Goal: Task Accomplishment & Management: Complete application form

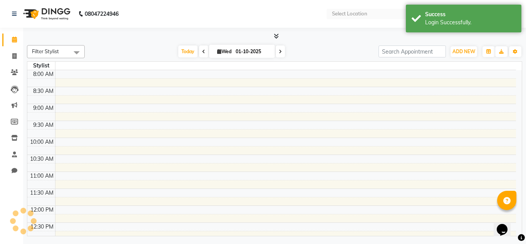
select select "en"
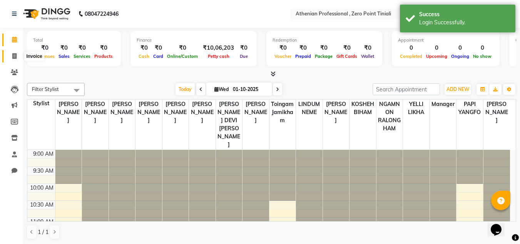
click at [10, 55] on span at bounding box center [14, 56] width 13 height 9
select select "service"
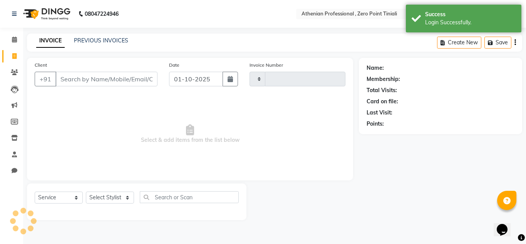
type input "2781"
select select "8300"
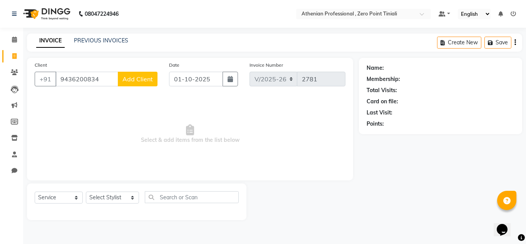
type input "9436200834"
click at [132, 80] on span "Add Client" at bounding box center [137, 79] width 30 height 8
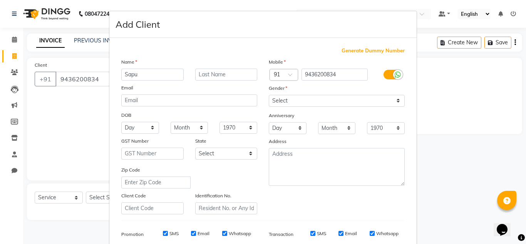
type input "Sapu"
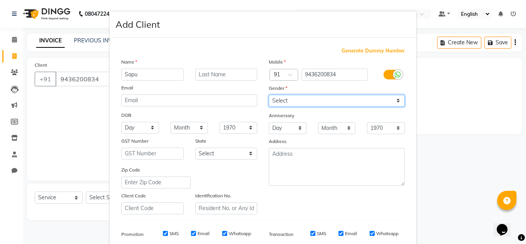
click at [315, 102] on select "Select [DEMOGRAPHIC_DATA] [DEMOGRAPHIC_DATA] Other Prefer Not To Say" at bounding box center [337, 101] width 136 height 12
select select "[DEMOGRAPHIC_DATA]"
click at [269, 95] on select "Select [DEMOGRAPHIC_DATA] [DEMOGRAPHIC_DATA] Other Prefer Not To Say" at bounding box center [337, 101] width 136 height 12
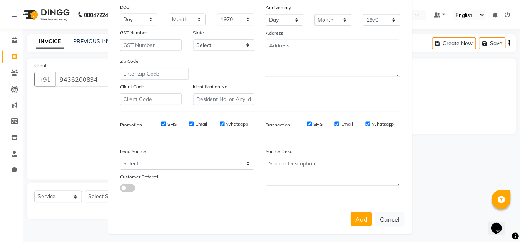
scroll to position [112, 0]
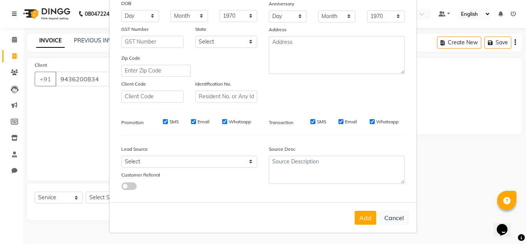
click at [372, 224] on div "Add Cancel" at bounding box center [262, 217] width 307 height 30
click at [365, 222] on button "Add" at bounding box center [365, 217] width 22 height 14
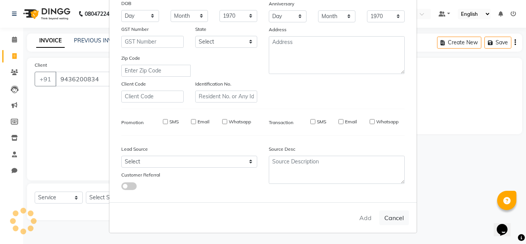
select select
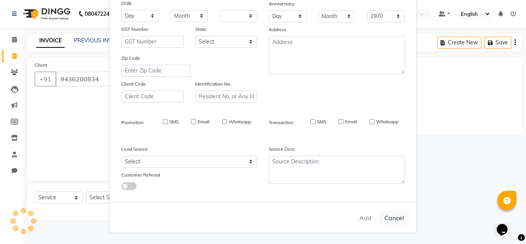
select select
checkbox input "false"
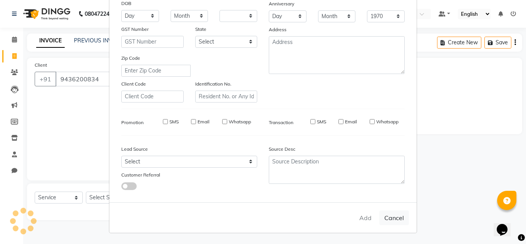
checkbox input "false"
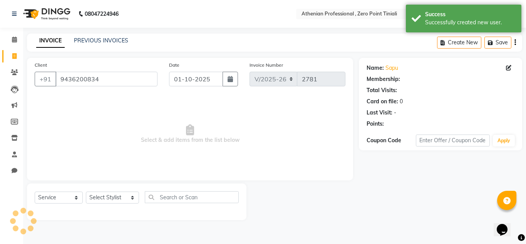
select select "1: Object"
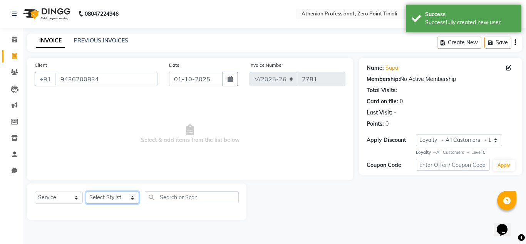
click at [112, 198] on select "Select Stylist [PERSON_NAME][MEDICAL_DATA] Admin [PERSON_NAME] BIHAM LINDUM NEM…" at bounding box center [112, 197] width 53 height 12
select select "80201"
click at [86, 191] on select "Select Stylist [PERSON_NAME][MEDICAL_DATA] Admin [PERSON_NAME] BIHAM LINDUM NEM…" at bounding box center [112, 197] width 53 height 12
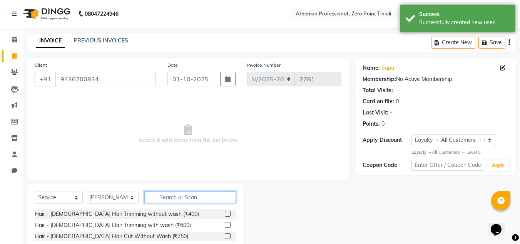
click at [174, 196] on input "text" at bounding box center [190, 197] width 92 height 12
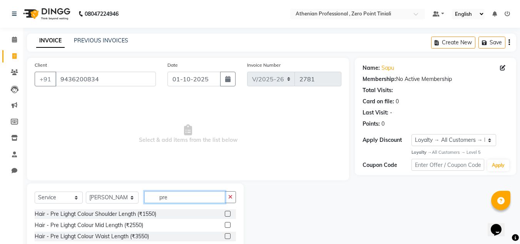
type input "pre"
click at [228, 224] on label at bounding box center [228, 225] width 6 height 6
click at [228, 224] on input "checkbox" at bounding box center [227, 224] width 5 height 5
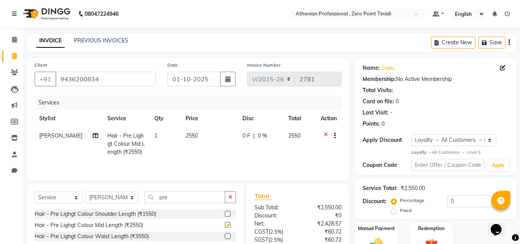
checkbox input "false"
drag, startPoint x: 181, startPoint y: 197, endPoint x: 136, endPoint y: 197, distance: 45.0
click at [136, 197] on div "Select Service Product Membership Package Voucher Prepaid Gift Card Select Styl…" at bounding box center [135, 200] width 201 height 18
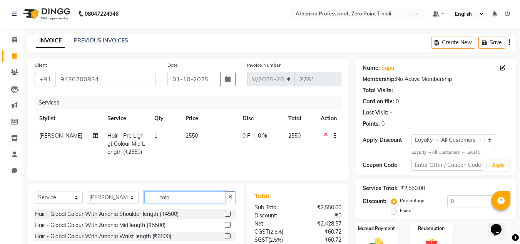
type input "colo"
click at [225, 225] on label at bounding box center [228, 225] width 6 height 6
click at [225, 225] on input "checkbox" at bounding box center [227, 224] width 5 height 5
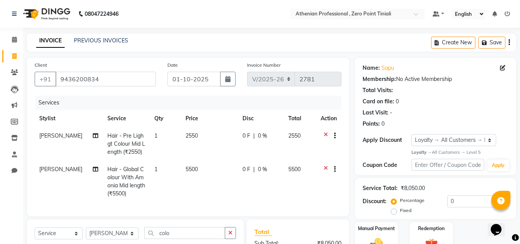
checkbox input "false"
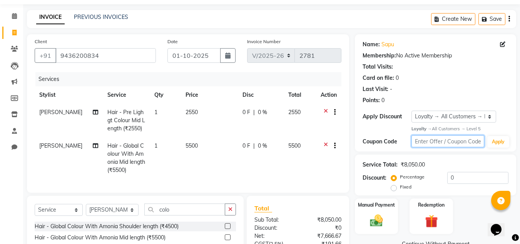
click at [432, 141] on input "text" at bounding box center [447, 141] width 73 height 12
type input "d20"
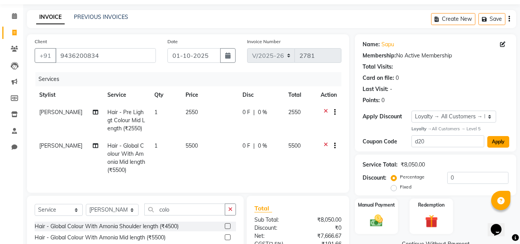
click at [507, 140] on button "Apply" at bounding box center [498, 142] width 22 height 12
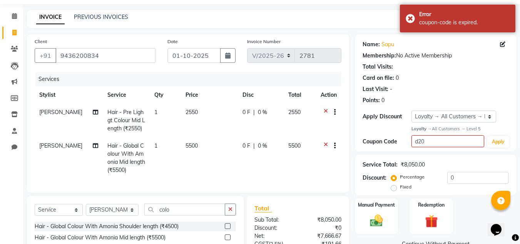
click at [261, 110] on span "0 %" at bounding box center [262, 112] width 9 height 8
select select "80201"
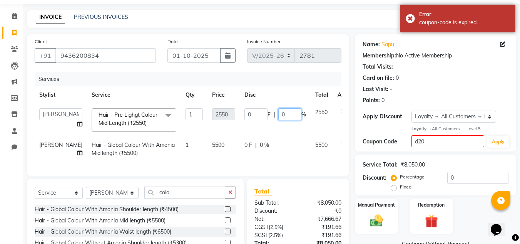
click at [278, 117] on input "0" at bounding box center [289, 114] width 23 height 12
type input "20"
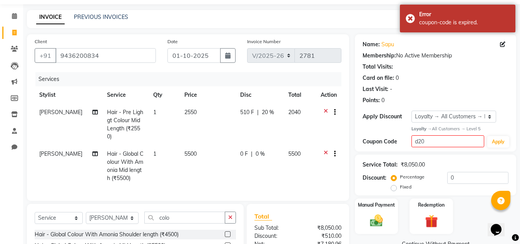
click at [240, 150] on div "0 F | 0 %" at bounding box center [259, 154] width 39 height 8
select select "80201"
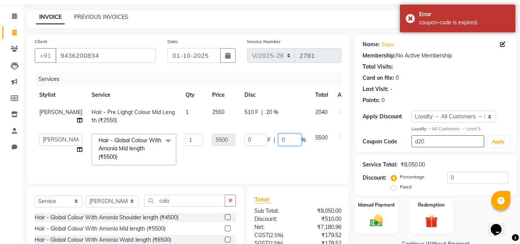
click at [278, 140] on input "0" at bounding box center [289, 140] width 23 height 12
type input "20"
click at [254, 110] on div "510 F | 20 %" at bounding box center [275, 112] width 62 height 8
select select "80201"
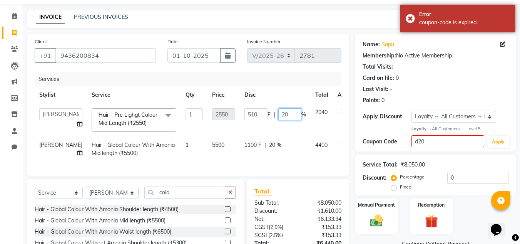
click at [278, 113] on input "20" at bounding box center [289, 114] width 23 height 12
type input "2"
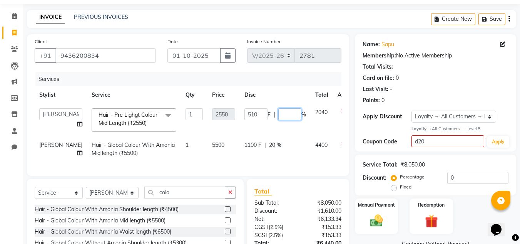
type input "0"
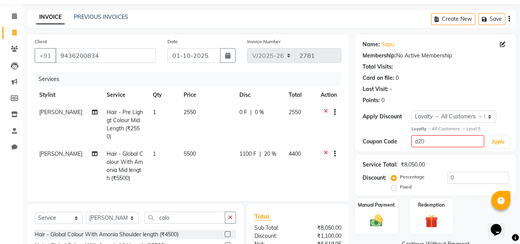
click at [290, 160] on tr "[PERSON_NAME] Hair - Global Colour With Amonia Mid length (₹5500) 1 5500 1100 F…" at bounding box center [188, 166] width 307 height 42
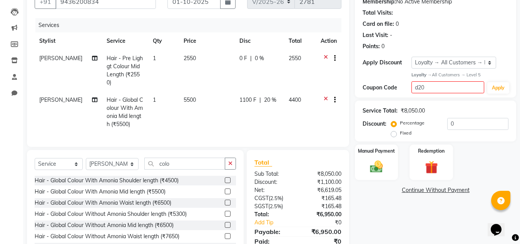
scroll to position [37, 0]
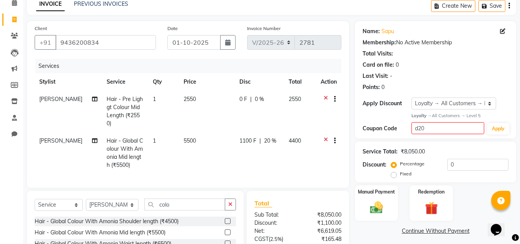
click at [253, 94] on td "0 F | 0 %" at bounding box center [259, 111] width 49 height 42
select select "80201"
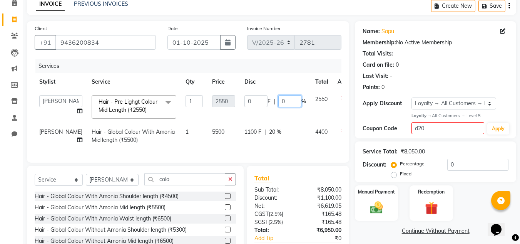
click at [278, 101] on input "0" at bounding box center [289, 101] width 23 height 12
type input "100"
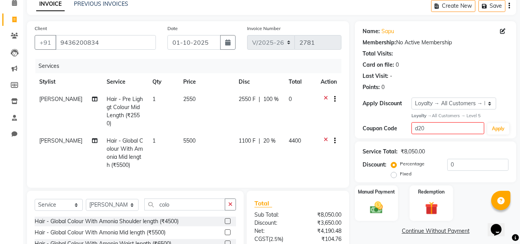
click at [289, 152] on div "Services Stylist Service Qty Price Disc Total Action [PERSON_NAME] Hair - Pre L…" at bounding box center [188, 119] width 307 height 121
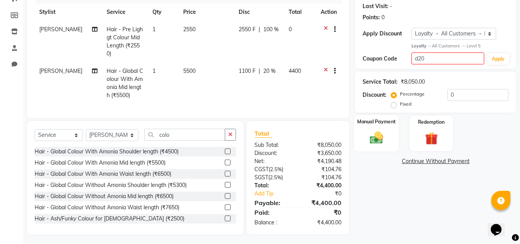
click at [376, 142] on img at bounding box center [377, 137] width 22 height 15
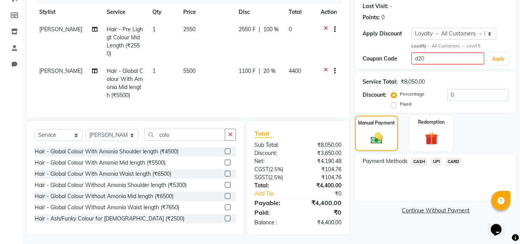
click at [437, 158] on span "UPI" at bounding box center [436, 161] width 12 height 9
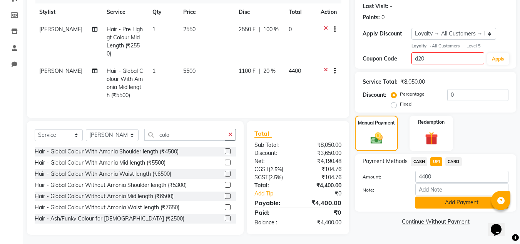
click at [444, 200] on button "Add Payment" at bounding box center [461, 202] width 93 height 12
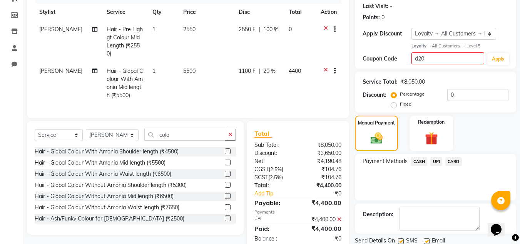
scroll to position [168, 0]
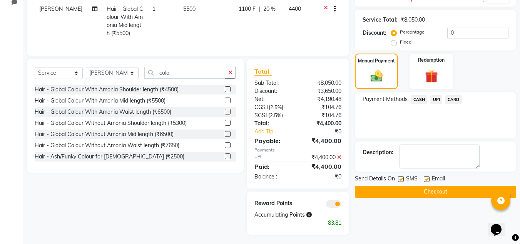
click at [436, 190] on button "Checkout" at bounding box center [435, 191] width 161 height 12
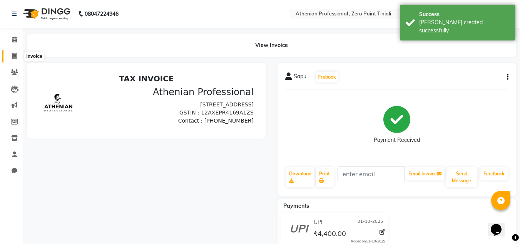
click at [11, 56] on span at bounding box center [14, 56] width 13 height 9
select select "service"
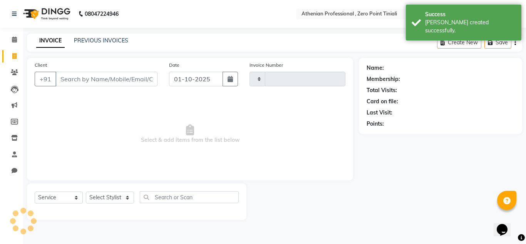
type input "2782"
select select "8300"
type input "k"
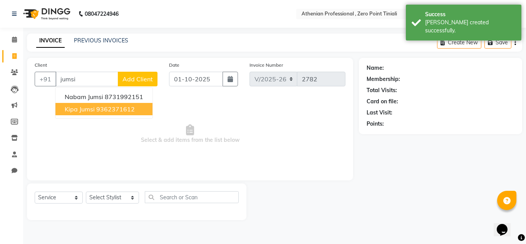
click at [92, 109] on span "Kipa Jumsi" at bounding box center [80, 109] width 30 height 8
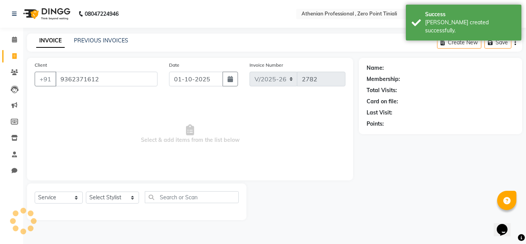
type input "9362371612"
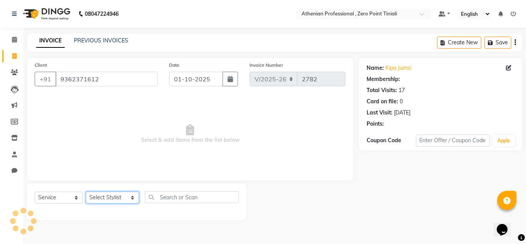
click at [102, 198] on select "Select Stylist [PERSON_NAME][MEDICAL_DATA] Admin [PERSON_NAME] BIHAM LINDUM NEM…" at bounding box center [112, 197] width 53 height 12
select select "1: Object"
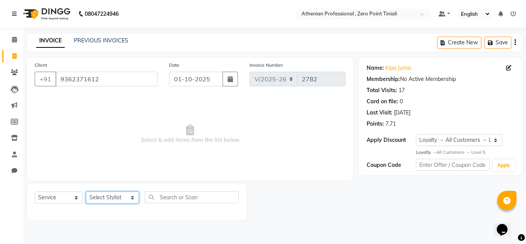
select select "80204"
click at [86, 191] on select "Select Stylist [PERSON_NAME][MEDICAL_DATA] Admin [PERSON_NAME] BIHAM LINDUM NEM…" at bounding box center [112, 197] width 53 height 12
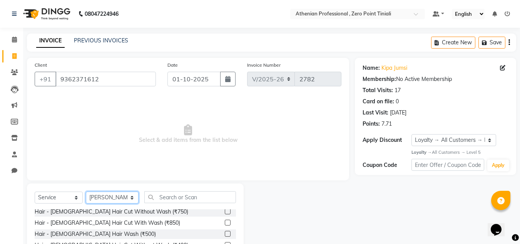
scroll to position [24, 0]
click at [225, 222] on label at bounding box center [228, 223] width 6 height 6
click at [225, 222] on input "checkbox" at bounding box center [227, 222] width 5 height 5
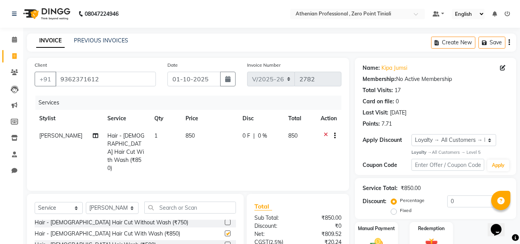
checkbox input "false"
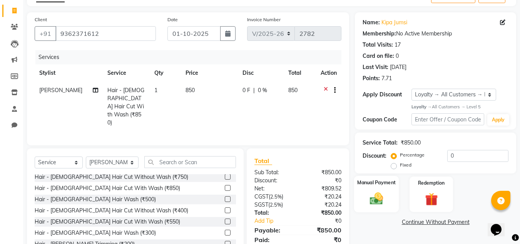
click at [381, 199] on img at bounding box center [377, 198] width 22 height 15
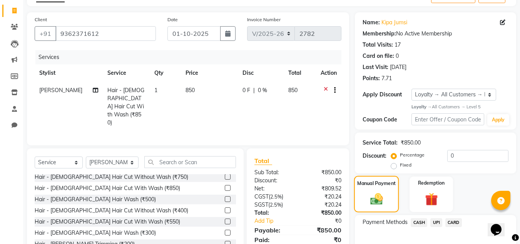
scroll to position [90, 0]
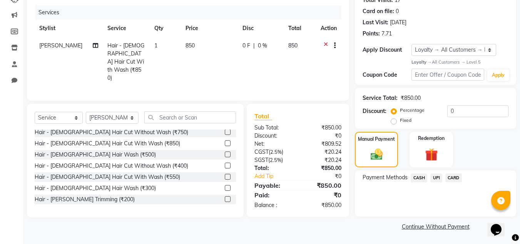
click at [440, 178] on span "UPI" at bounding box center [436, 177] width 12 height 9
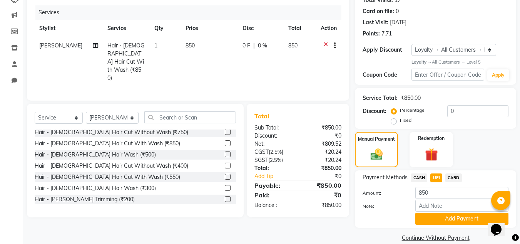
scroll to position [101, 0]
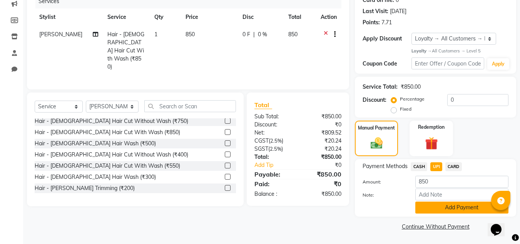
click at [434, 205] on button "Add Payment" at bounding box center [461, 207] width 93 height 12
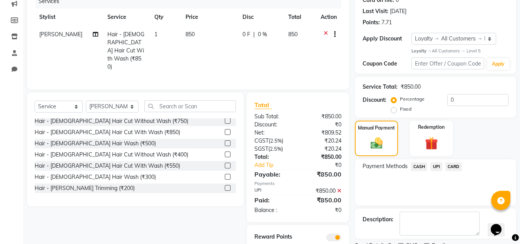
scroll to position [134, 0]
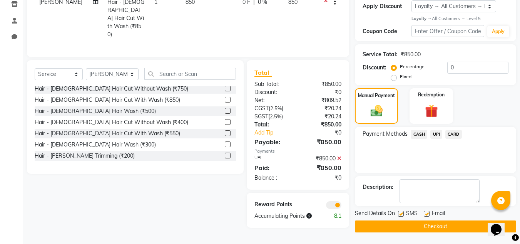
click at [427, 224] on button "Checkout" at bounding box center [435, 226] width 161 height 12
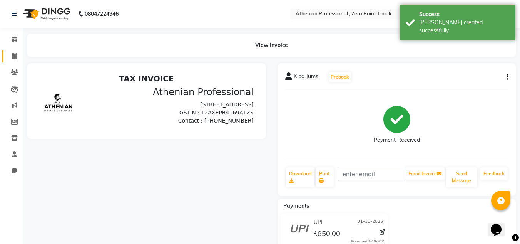
click at [8, 55] on span at bounding box center [14, 56] width 13 height 9
select select "service"
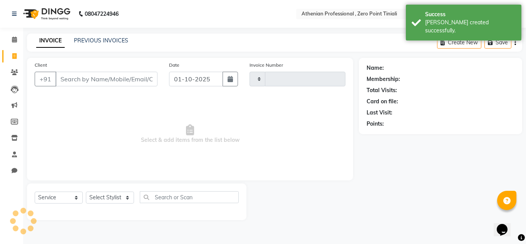
type input "2783"
select select "8300"
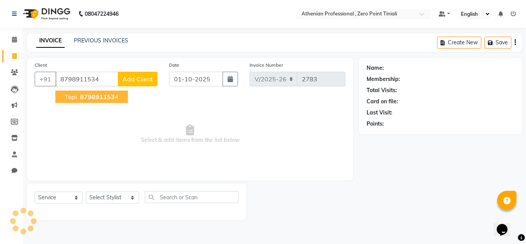
type input "8798911534"
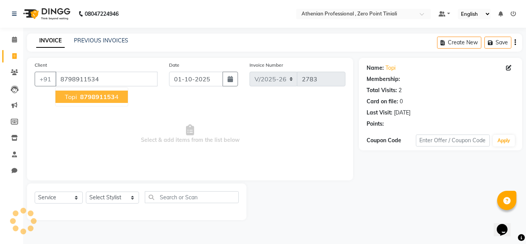
select select "1: Object"
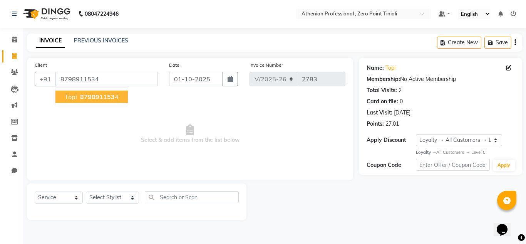
click at [92, 97] on span "879891153" at bounding box center [97, 97] width 35 height 8
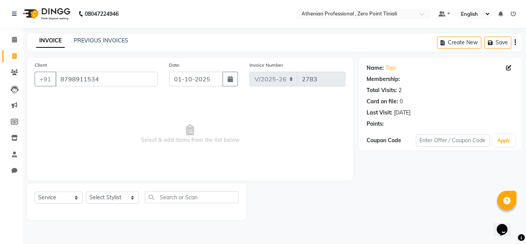
select select "1: Object"
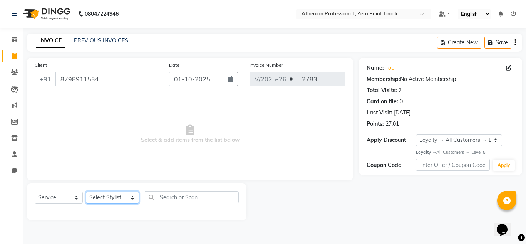
click at [106, 199] on select "Select Stylist [PERSON_NAME][MEDICAL_DATA] Admin [PERSON_NAME] BIHAM LINDUM NEM…" at bounding box center [112, 197] width 53 height 12
select select "80204"
click at [86, 191] on select "Select Stylist [PERSON_NAME][MEDICAL_DATA] Admin [PERSON_NAME] BIHAM LINDUM NEM…" at bounding box center [112, 197] width 53 height 12
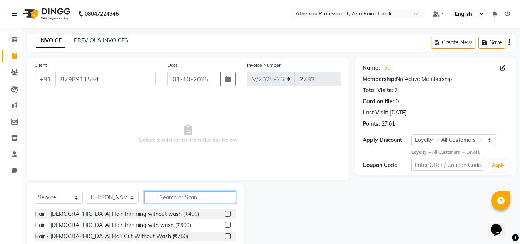
click at [184, 199] on input "text" at bounding box center [190, 197] width 92 height 12
type input "root to"
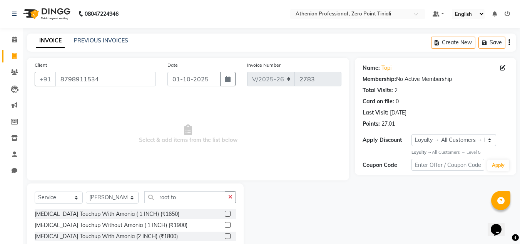
click at [229, 214] on label at bounding box center [228, 213] width 6 height 6
click at [229, 214] on input "checkbox" at bounding box center [227, 213] width 5 height 5
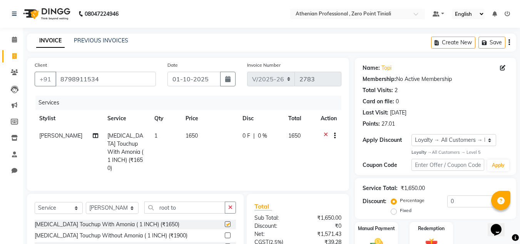
checkbox input "false"
click at [97, 202] on select "Select Stylist [PERSON_NAME][MEDICAL_DATA] Admin [PERSON_NAME] BIHAM LINDUM NEM…" at bounding box center [112, 208] width 53 height 12
select select "80207"
click at [86, 202] on select "Select Stylist [PERSON_NAME][MEDICAL_DATA] Admin [PERSON_NAME] BIHAM LINDUM NEM…" at bounding box center [112, 208] width 53 height 12
drag, startPoint x: 175, startPoint y: 200, endPoint x: 137, endPoint y: 199, distance: 38.9
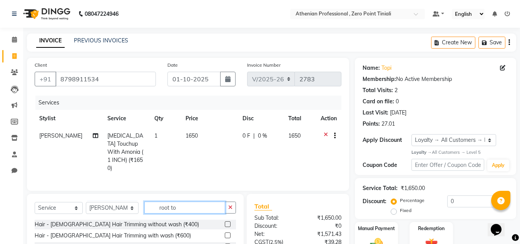
type input "thread"
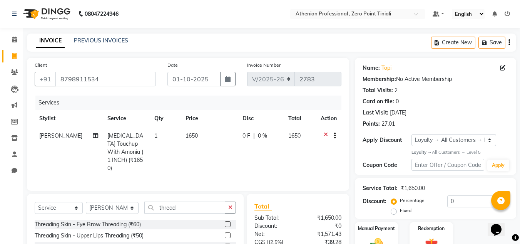
click at [225, 221] on label at bounding box center [228, 224] width 6 height 6
click at [225, 222] on input "checkbox" at bounding box center [227, 224] width 5 height 5
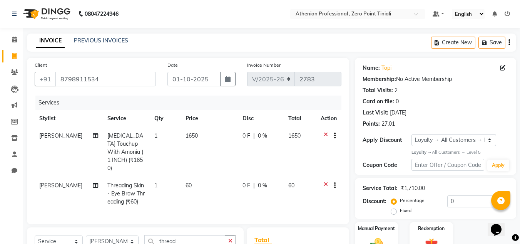
checkbox input "false"
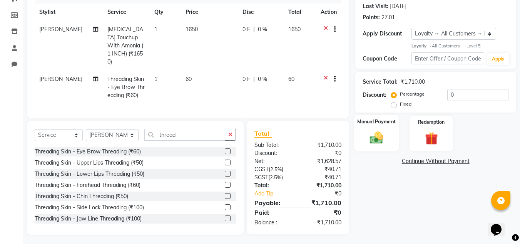
click at [372, 145] on div "Manual Payment" at bounding box center [376, 133] width 45 height 37
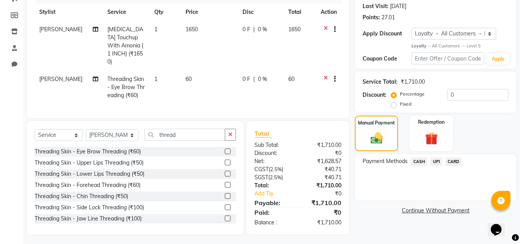
click at [459, 160] on span "CARD" at bounding box center [453, 161] width 17 height 9
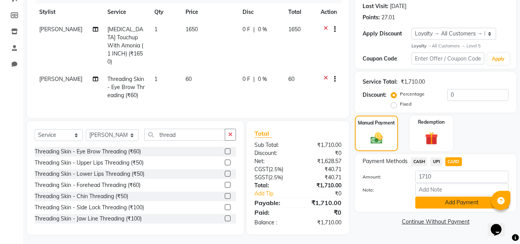
click at [444, 202] on button "Add Payment" at bounding box center [461, 202] width 93 height 12
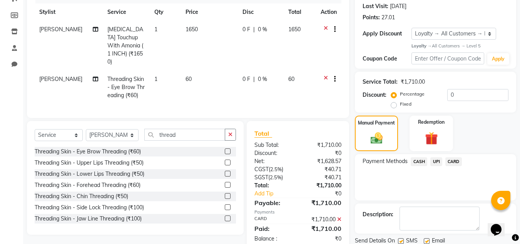
scroll to position [168, 0]
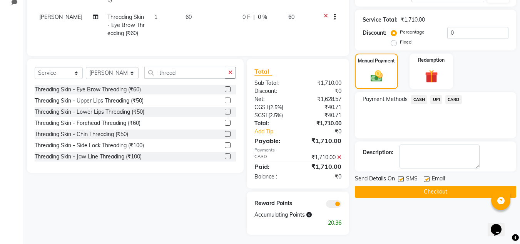
click at [434, 191] on button "Checkout" at bounding box center [435, 191] width 161 height 12
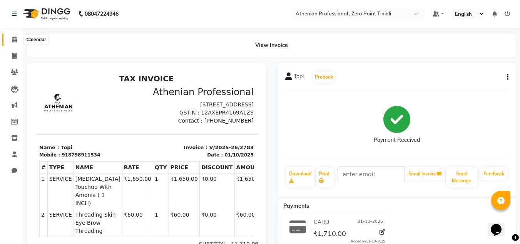
click at [13, 39] on icon at bounding box center [14, 40] width 5 height 6
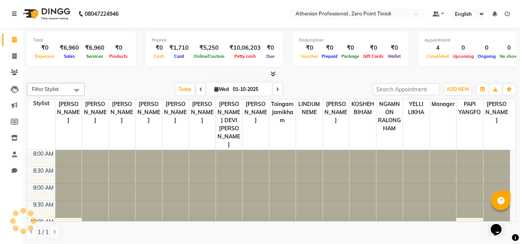
click at [273, 75] on icon at bounding box center [272, 74] width 5 height 6
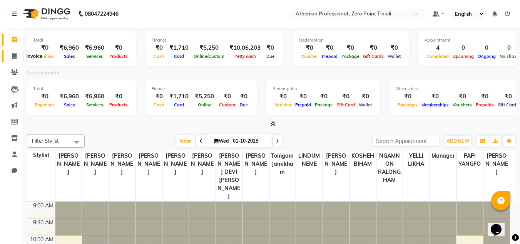
click at [15, 57] on icon at bounding box center [14, 56] width 4 height 6
select select "service"
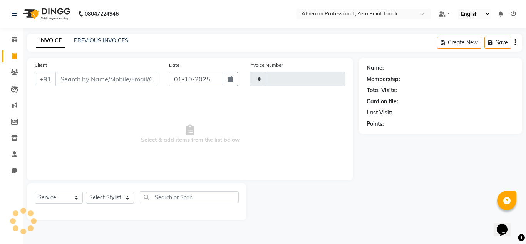
type input "2784"
select select "8300"
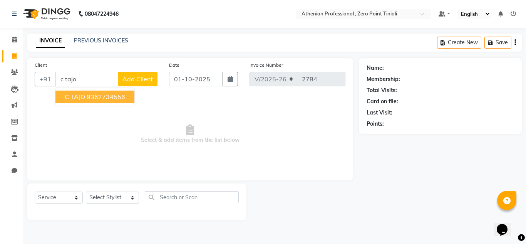
click at [88, 95] on ngb-highlight "9362734556" at bounding box center [106, 97] width 38 height 8
type input "9362734556"
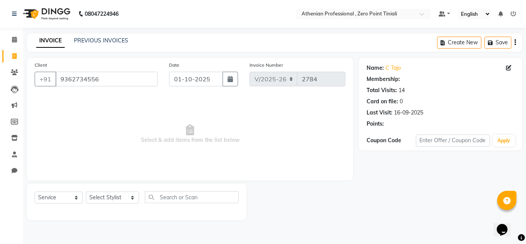
select select "1: Object"
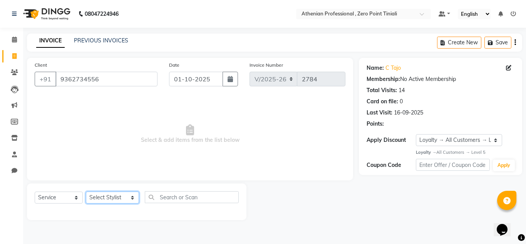
click at [120, 197] on select "Select Stylist [PERSON_NAME][MEDICAL_DATA] Admin [PERSON_NAME] BIHAM LINDUM NEM…" at bounding box center [112, 197] width 53 height 12
select select "80201"
click at [86, 191] on select "Select Stylist [PERSON_NAME][MEDICAL_DATA] Admin [PERSON_NAME] BIHAM LINDUM NEM…" at bounding box center [112, 197] width 53 height 12
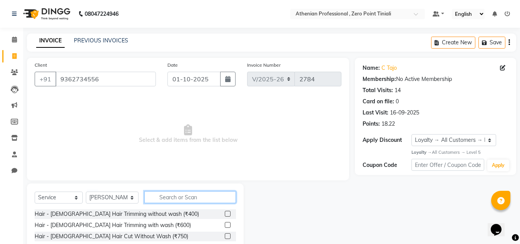
click at [169, 200] on input "text" at bounding box center [190, 197] width 92 height 12
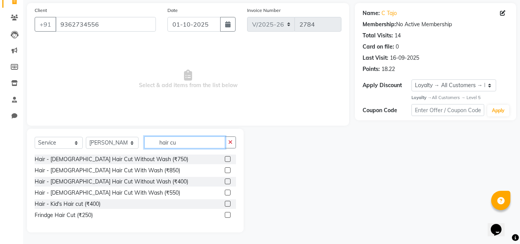
type input "hair cu"
click at [229, 180] on label at bounding box center [228, 181] width 6 height 6
click at [229, 180] on input "checkbox" at bounding box center [227, 181] width 5 height 5
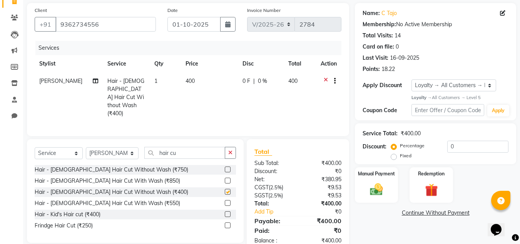
checkbox input "false"
click at [244, 83] on span "0 F" at bounding box center [246, 81] width 8 height 8
select select "80201"
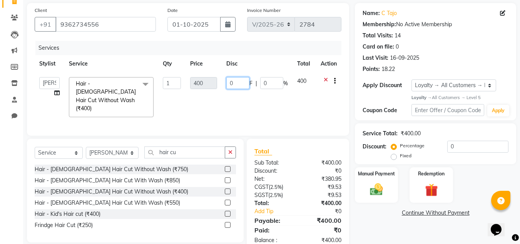
drag, startPoint x: 234, startPoint y: 82, endPoint x: 226, endPoint y: 82, distance: 8.1
click at [226, 82] on input "0" at bounding box center [237, 83] width 23 height 12
type input "150"
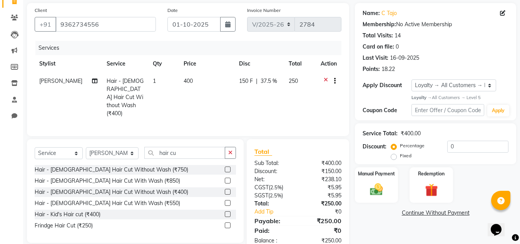
click at [242, 104] on td "150 F | 37.5 %" at bounding box center [259, 97] width 50 height 50
select select "80201"
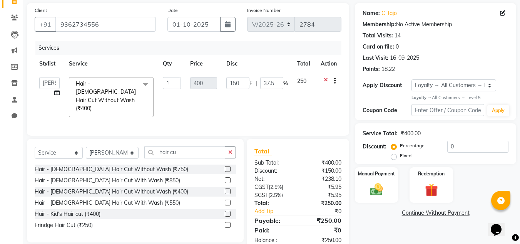
scroll to position [64, 0]
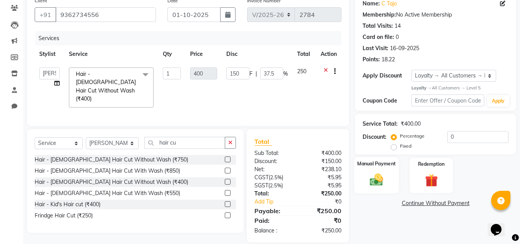
click at [382, 175] on img at bounding box center [377, 179] width 22 height 15
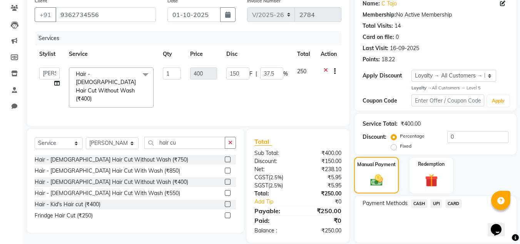
scroll to position [90, 0]
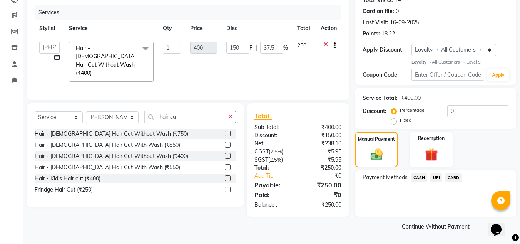
click at [436, 176] on span "UPI" at bounding box center [436, 177] width 12 height 9
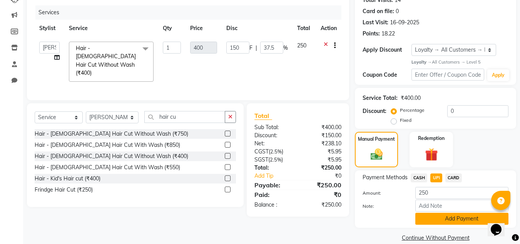
click at [446, 216] on button "Add Payment" at bounding box center [461, 218] width 93 height 12
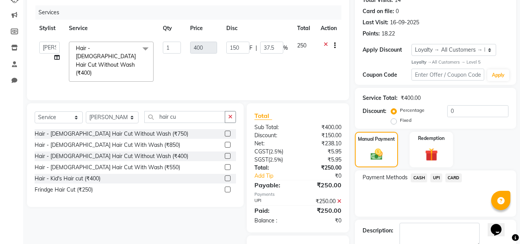
scroll to position [124, 0]
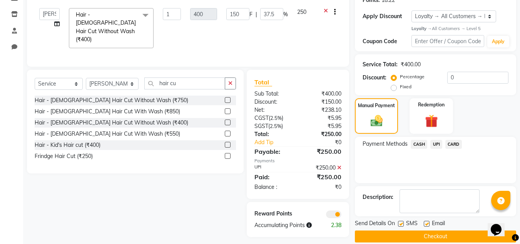
click at [434, 233] on button "Checkout" at bounding box center [435, 236] width 161 height 12
